Goal: Go to known website: Go to known website

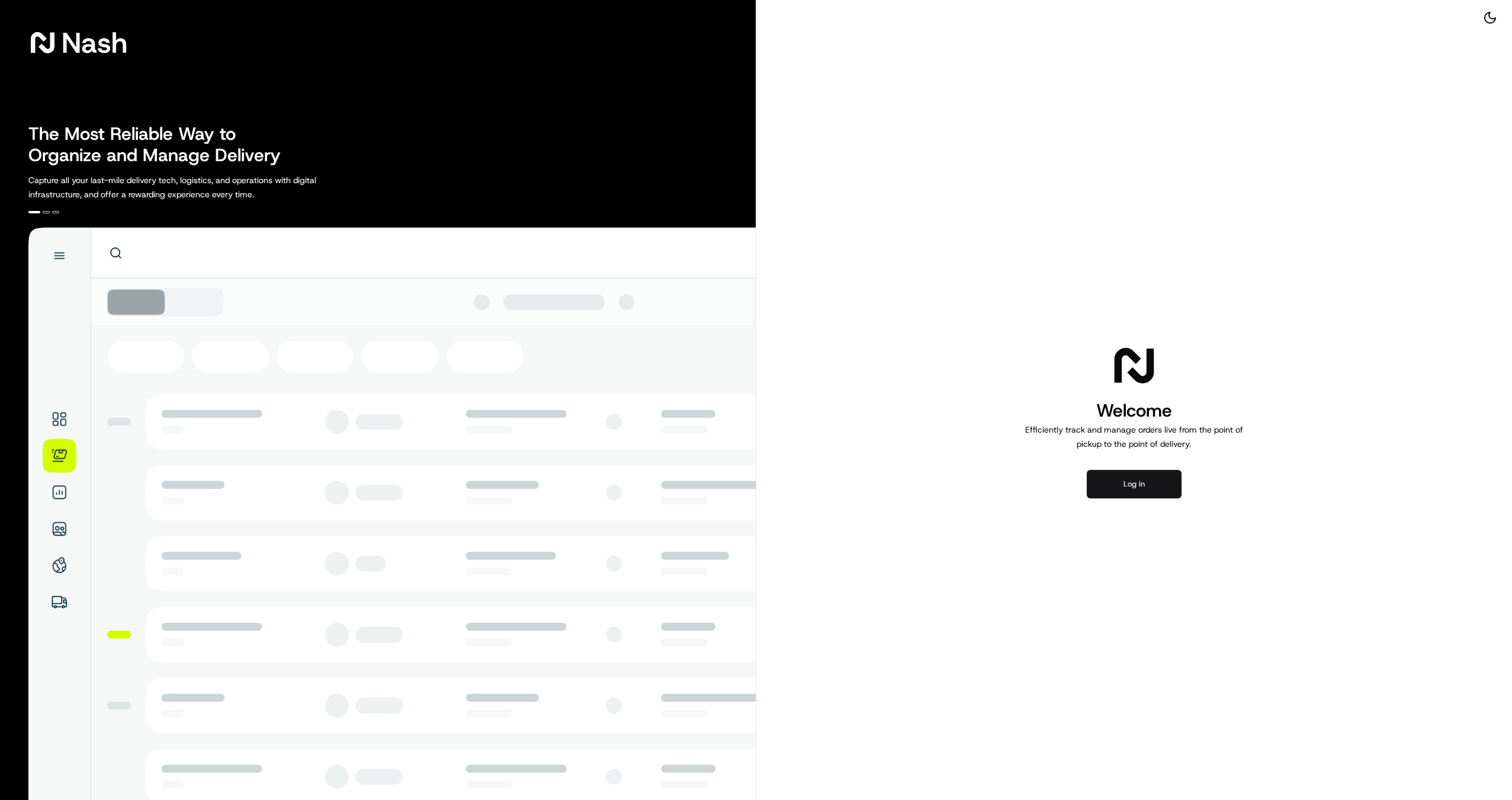
click at [1135, 478] on button "Log in" at bounding box center [1134, 484] width 95 height 28
